Goal: Information Seeking & Learning: Learn about a topic

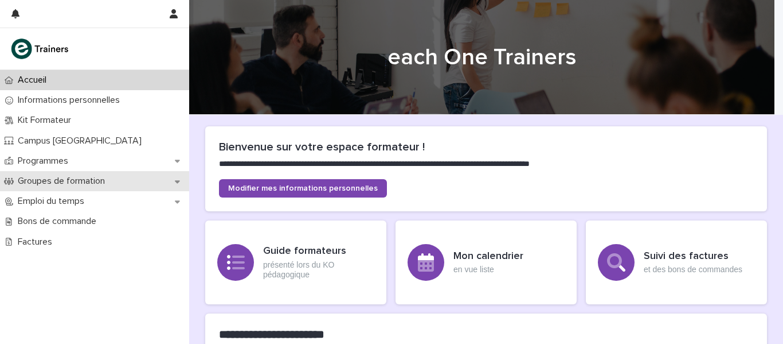
click at [38, 178] on p "Groupes de formation" at bounding box center [63, 180] width 101 height 11
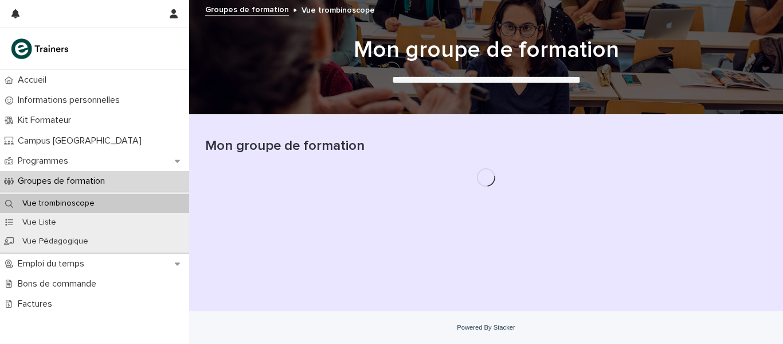
click at [38, 178] on p "Groupes de formation" at bounding box center [63, 180] width 101 height 11
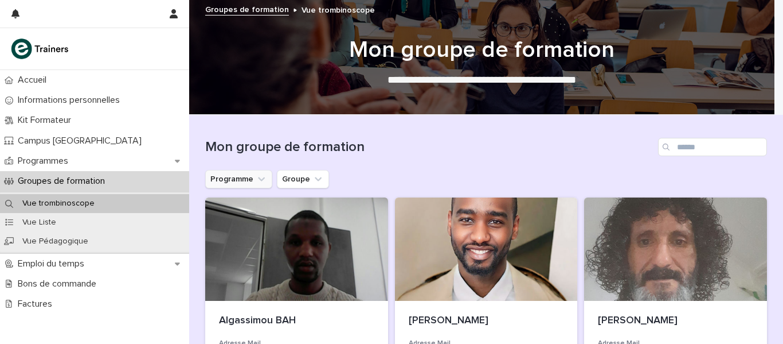
click at [258, 179] on icon "Programme" at bounding box center [261, 179] width 7 height 4
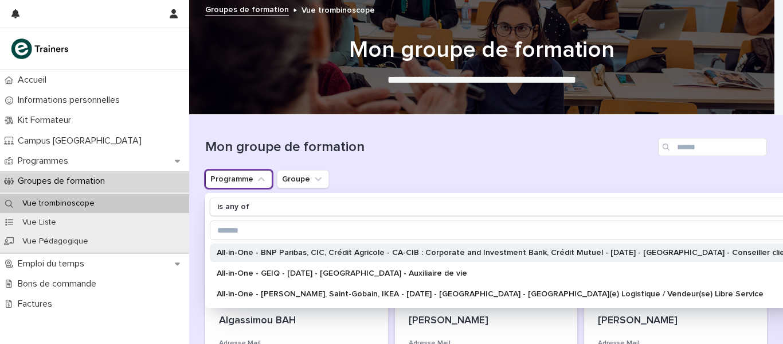
click at [250, 252] on p "All-in-One - BNP Paribas, CIC, Crédit Agricole - CA-CIB : Corporate and Investm…" at bounding box center [511, 252] width 588 height 8
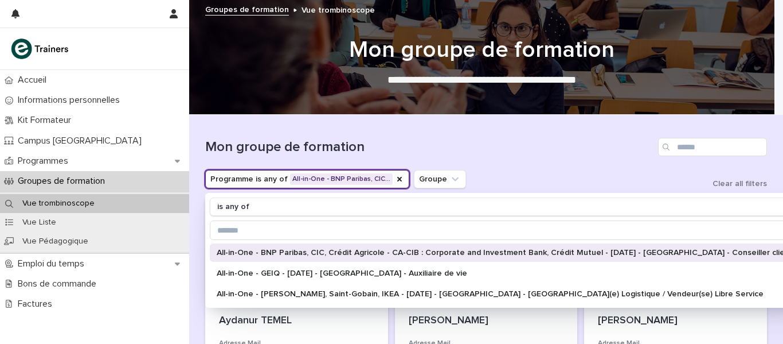
click at [423, 322] on p "[PERSON_NAME]" at bounding box center [486, 320] width 155 height 13
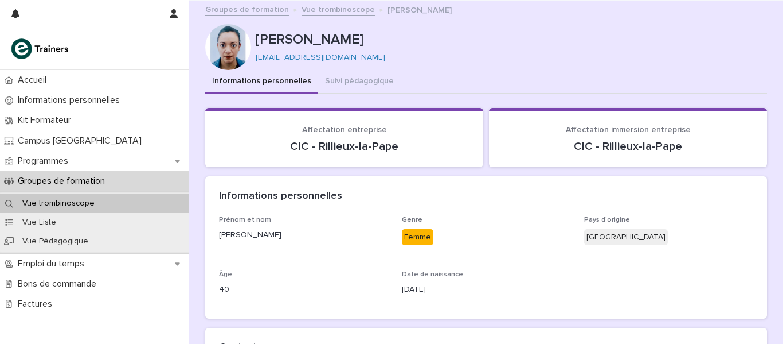
scroll to position [24, 0]
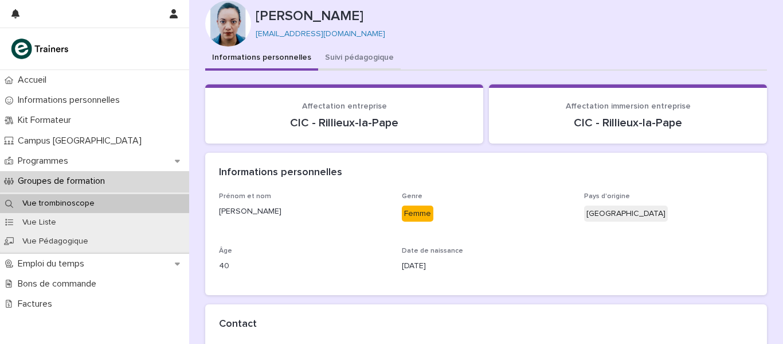
click at [330, 55] on div "Informations personnelles Suivi pédagogique Loading... Saving… Loading... Savin…" at bounding box center [486, 294] width 562 height 497
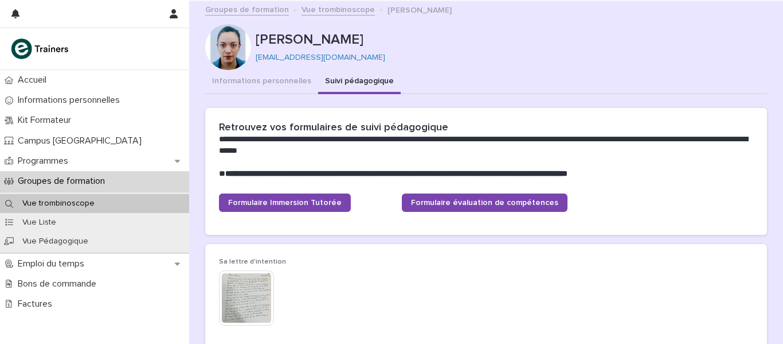
click at [321, 3] on link "Vue trombinoscope" at bounding box center [338, 8] width 73 height 13
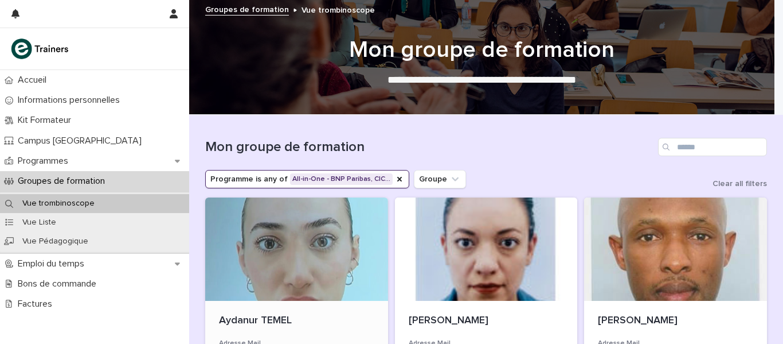
click at [277, 268] on div at bounding box center [296, 248] width 183 height 103
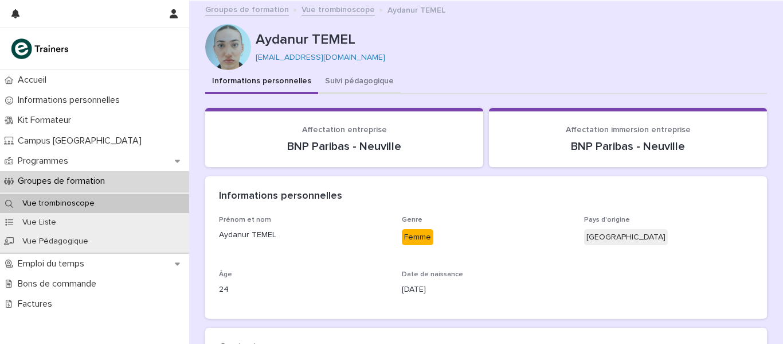
click at [349, 79] on button "Suivi pédagogique" at bounding box center [359, 82] width 83 height 24
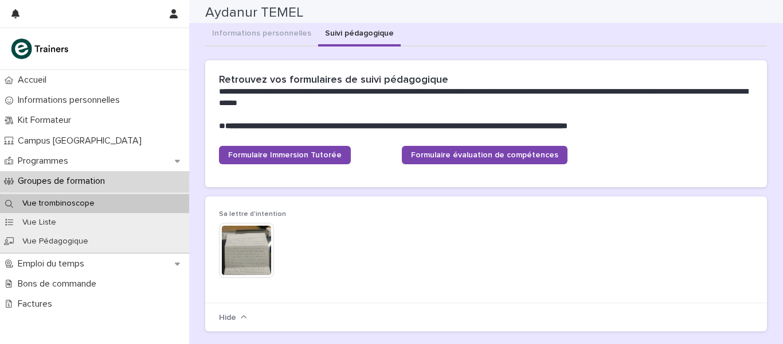
scroll to position [44, 0]
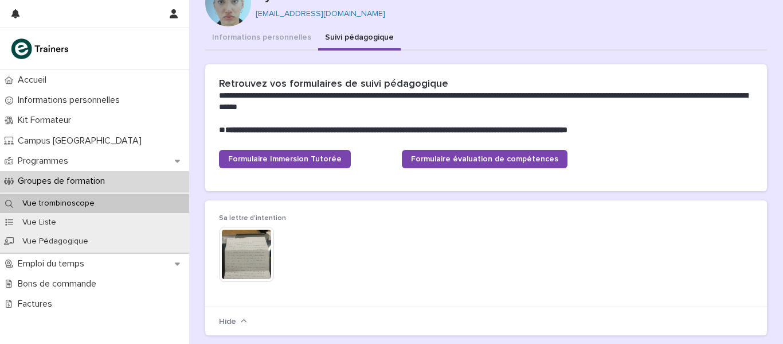
click at [238, 255] on img at bounding box center [246, 254] width 55 height 55
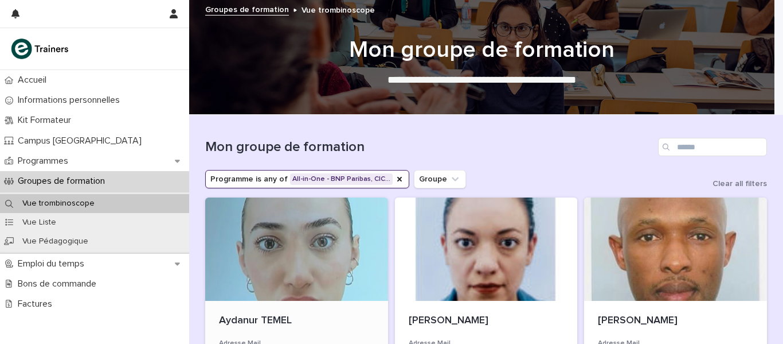
click at [274, 290] on div at bounding box center [296, 248] width 183 height 103
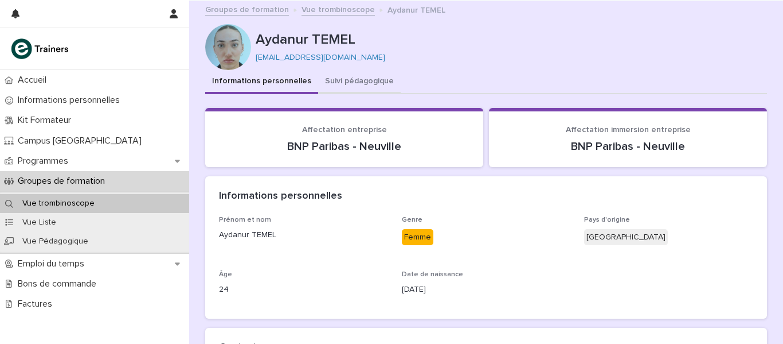
click at [361, 79] on button "Suivi pédagogique" at bounding box center [359, 82] width 83 height 24
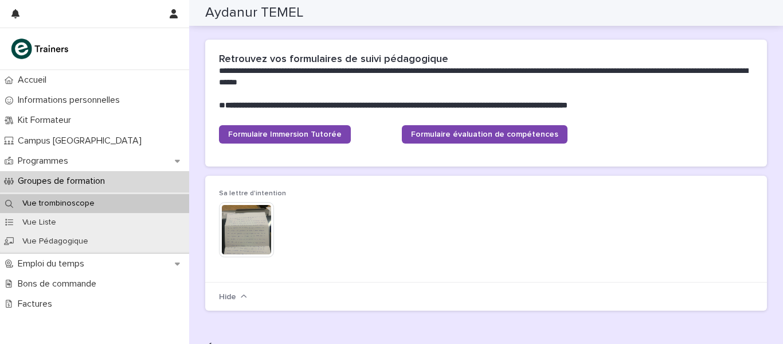
scroll to position [71, 0]
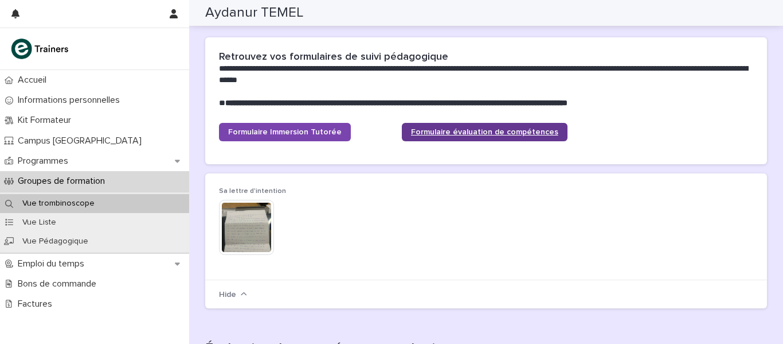
click at [500, 131] on span "Formulaire évaluation de compétences" at bounding box center [484, 132] width 147 height 8
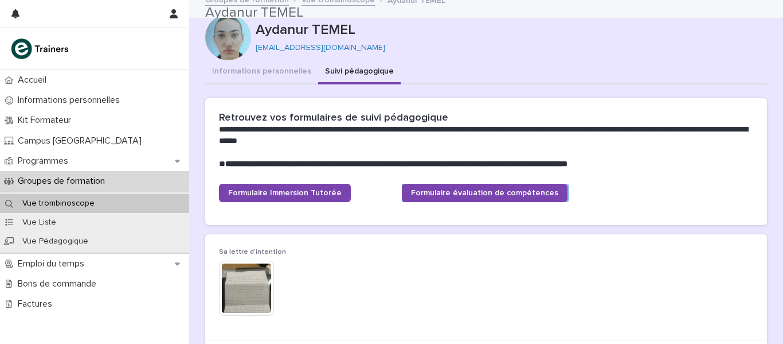
scroll to position [0, 0]
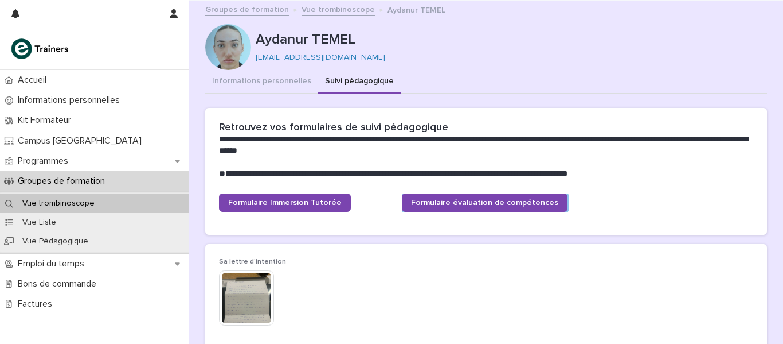
click at [321, 10] on link "Vue trombinoscope" at bounding box center [338, 8] width 73 height 13
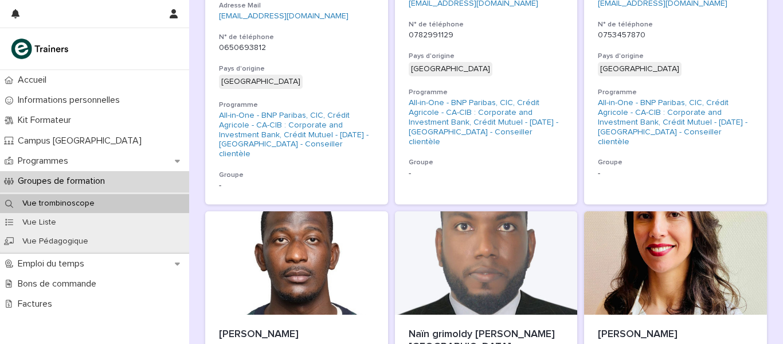
scroll to position [726, 0]
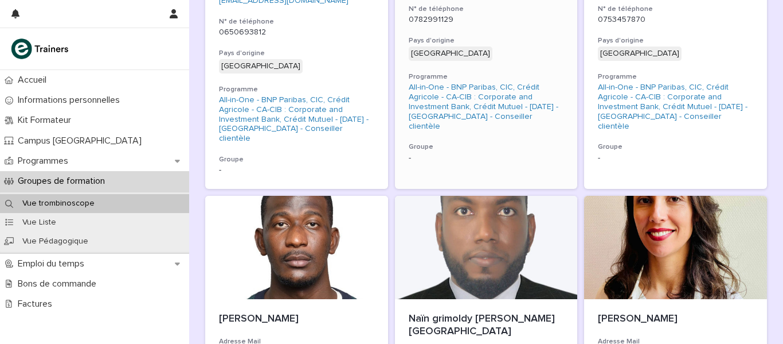
click at [463, 36] on h3 "Pays d'origine" at bounding box center [486, 40] width 155 height 9
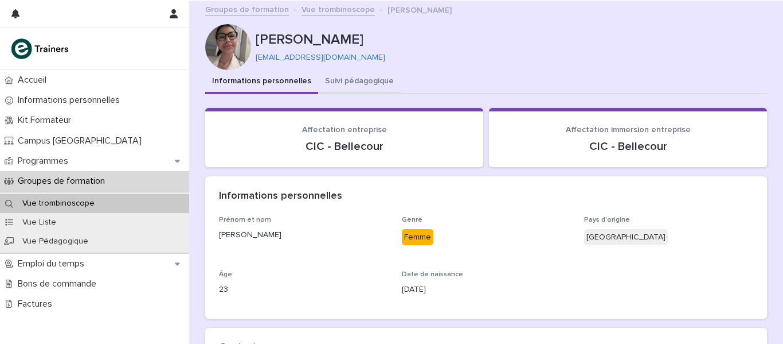
click at [362, 76] on button "Suivi pédagogique" at bounding box center [359, 82] width 83 height 24
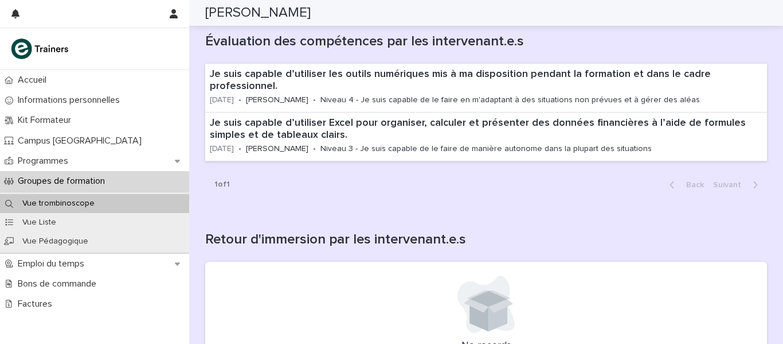
scroll to position [501, 0]
